Goal: Use online tool/utility: Utilize a website feature to perform a specific function

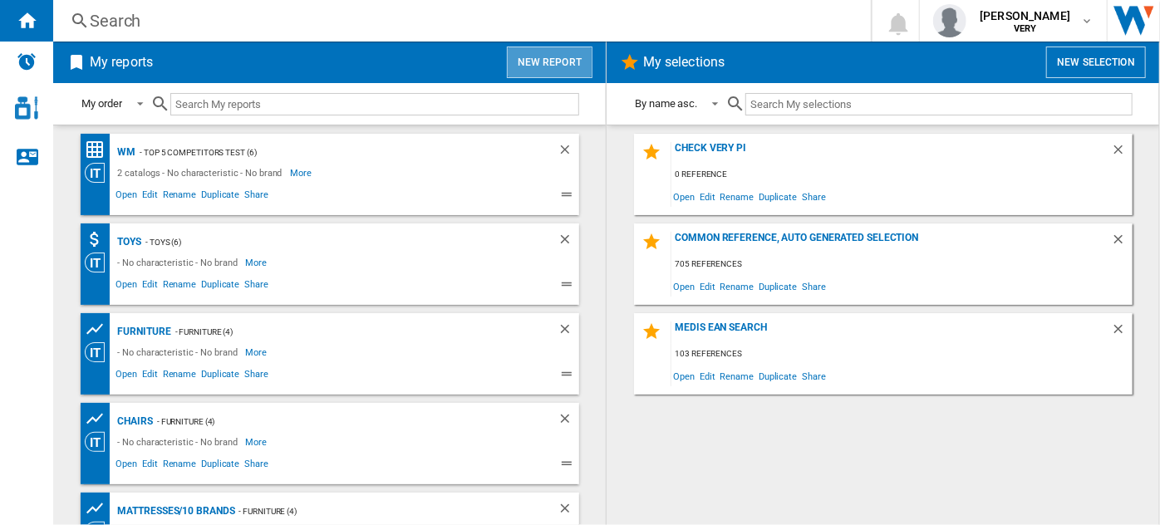
click at [536, 50] on button "New report" at bounding box center [550, 63] width 86 height 32
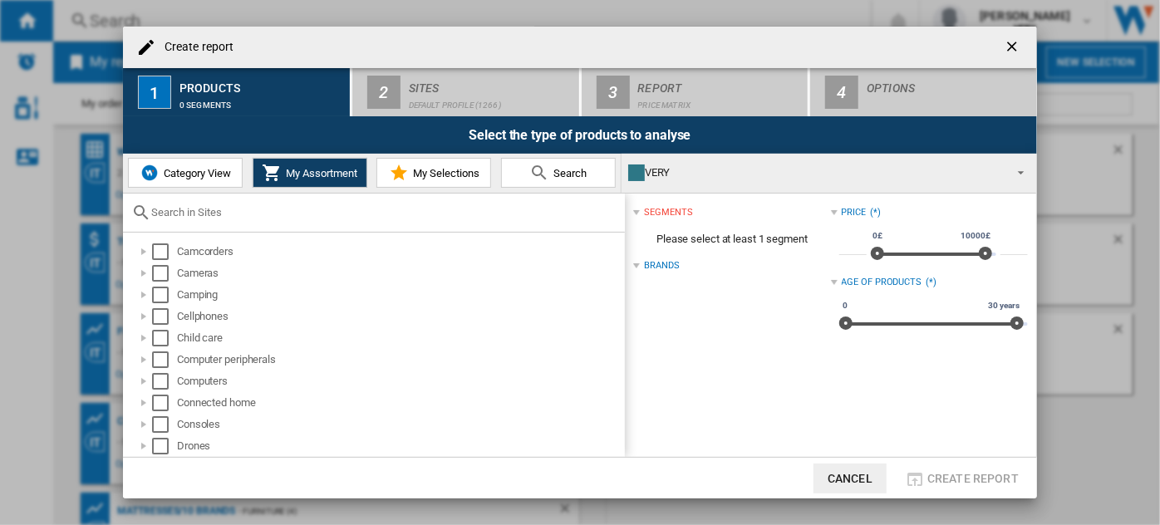
click at [169, 179] on button "Category View" at bounding box center [185, 173] width 115 height 30
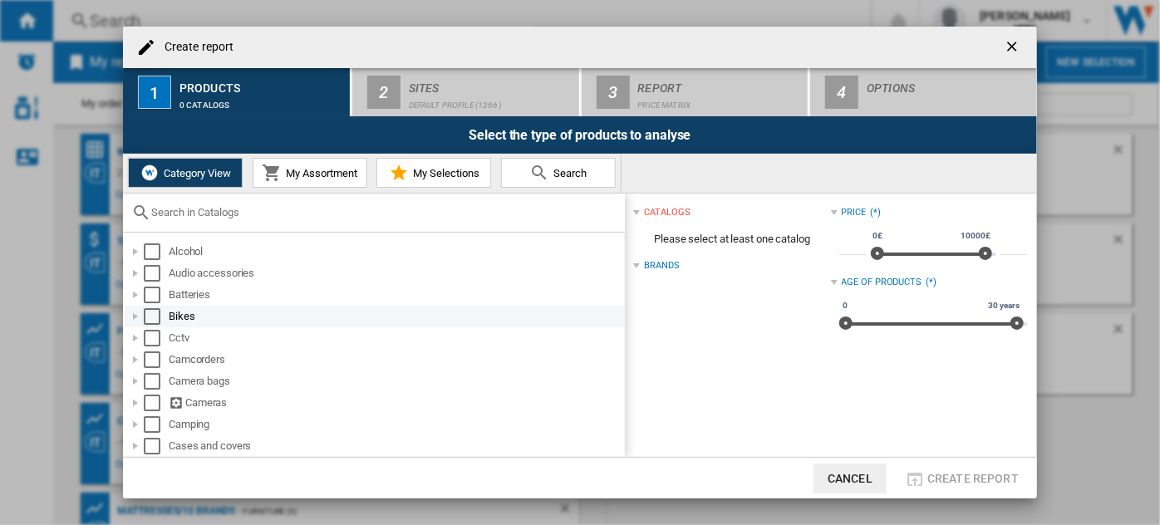
click at [159, 315] on div "Select" at bounding box center [152, 316] width 17 height 17
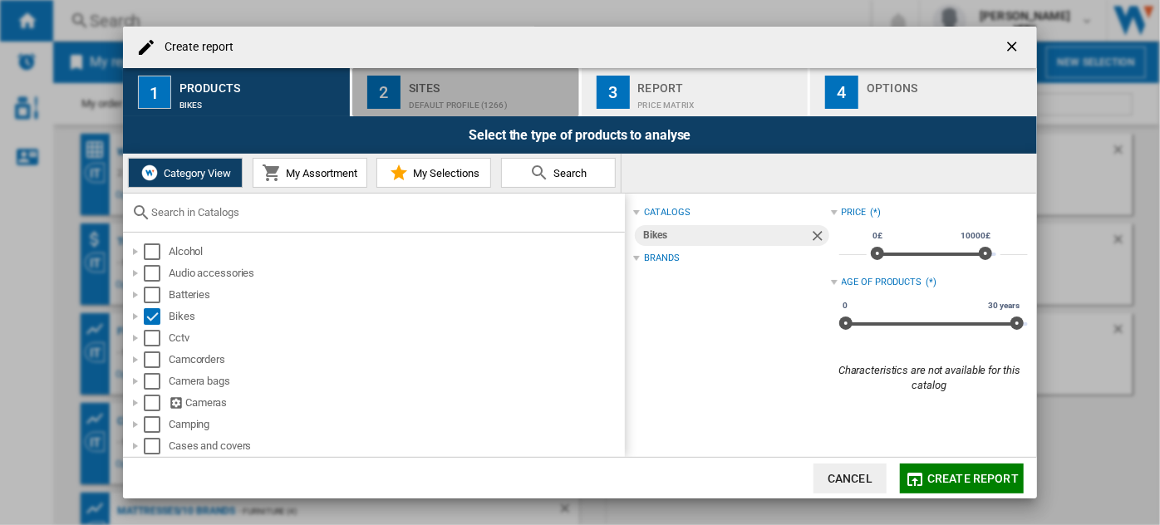
click at [440, 79] on div "Sites" at bounding box center [491, 83] width 164 height 17
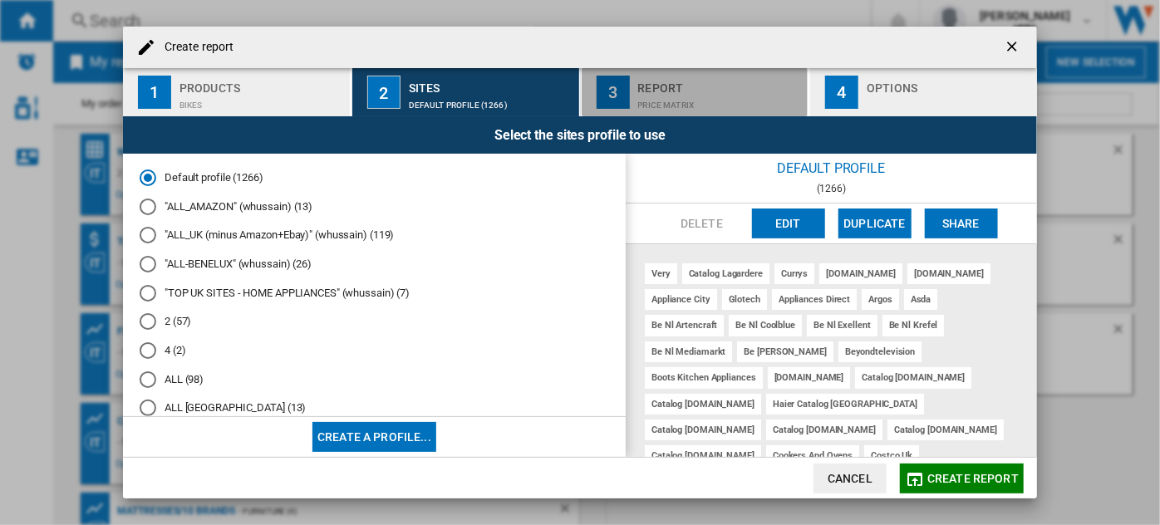
click at [677, 99] on div "Price Matrix" at bounding box center [720, 100] width 164 height 17
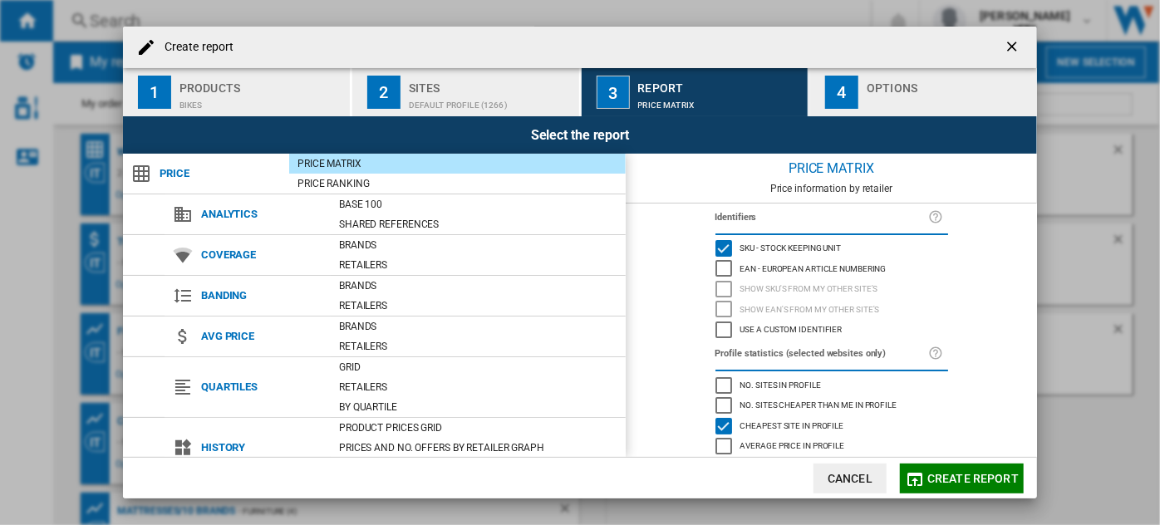
click at [873, 100] on div "button" at bounding box center [948, 100] width 164 height 17
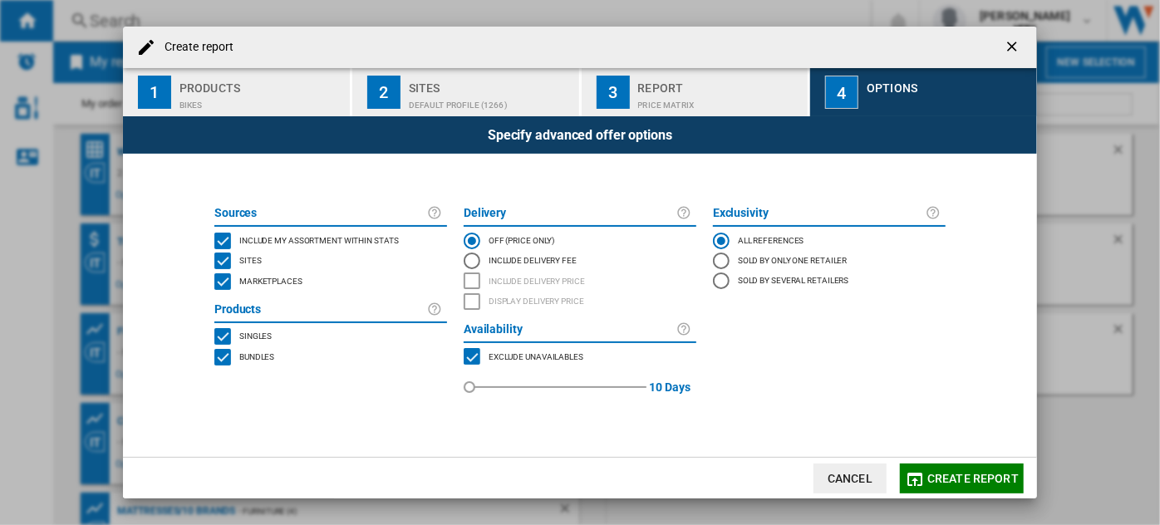
click at [889, 409] on div "Exclusivity All references Sold by only one retailer Sold by several retailers …" at bounding box center [828, 304] width 249 height 211
